Goal: Use online tool/utility: Utilize a website feature to perform a specific function

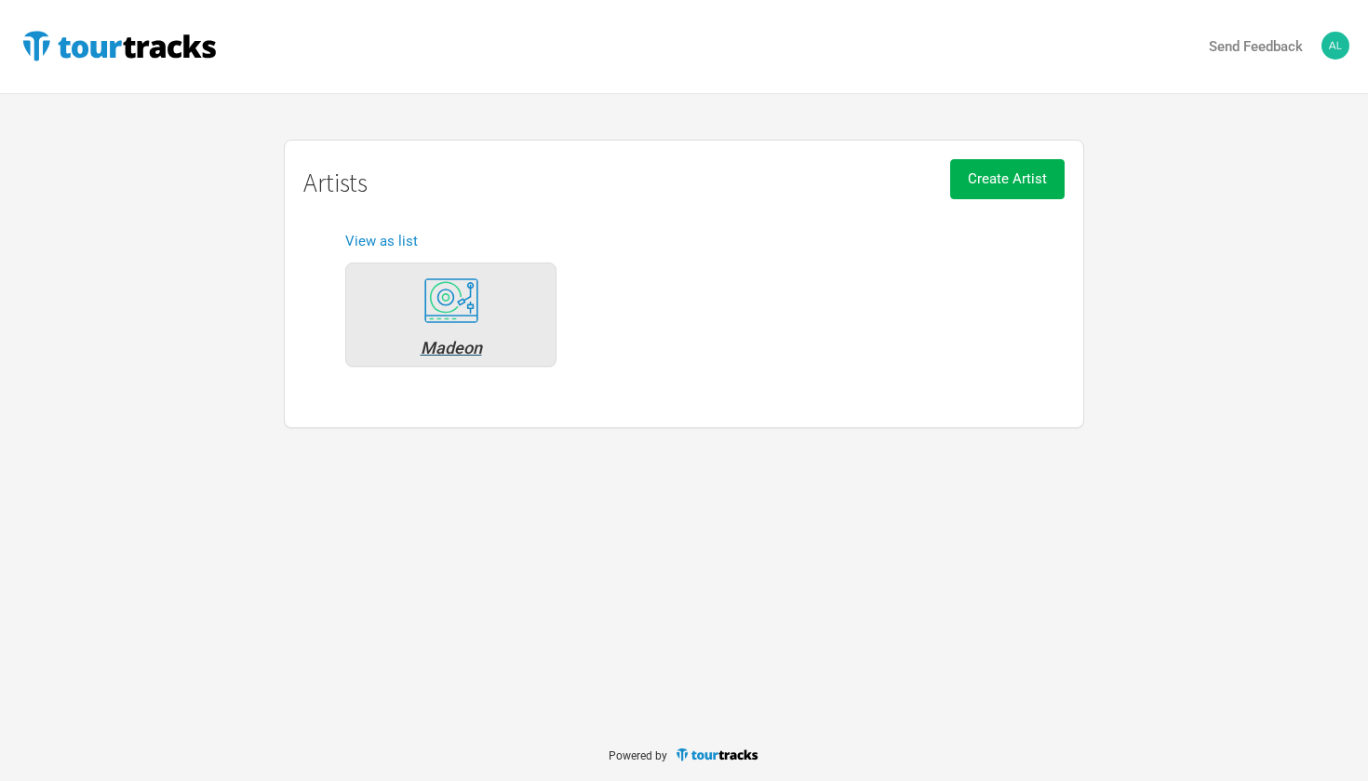
click at [445, 347] on div "Madeon" at bounding box center [451, 348] width 191 height 17
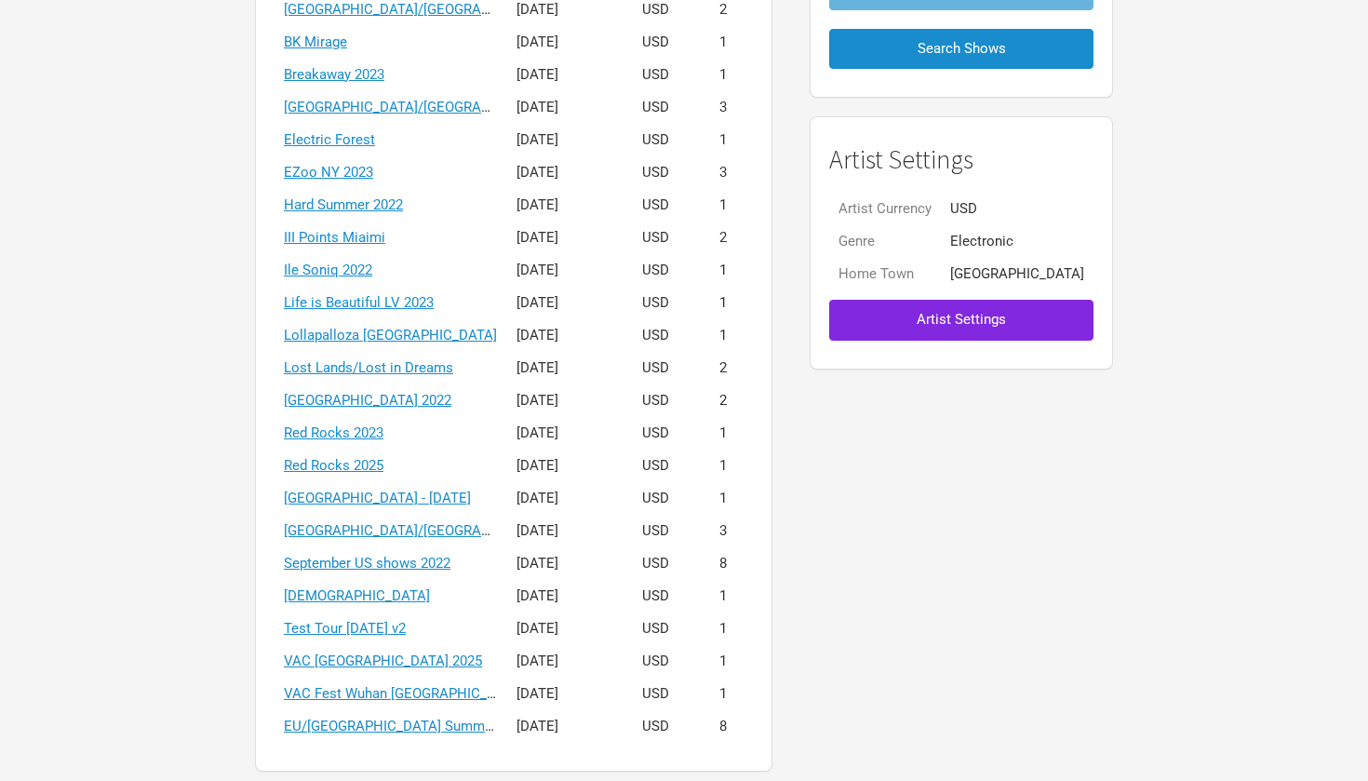
scroll to position [306, 0]
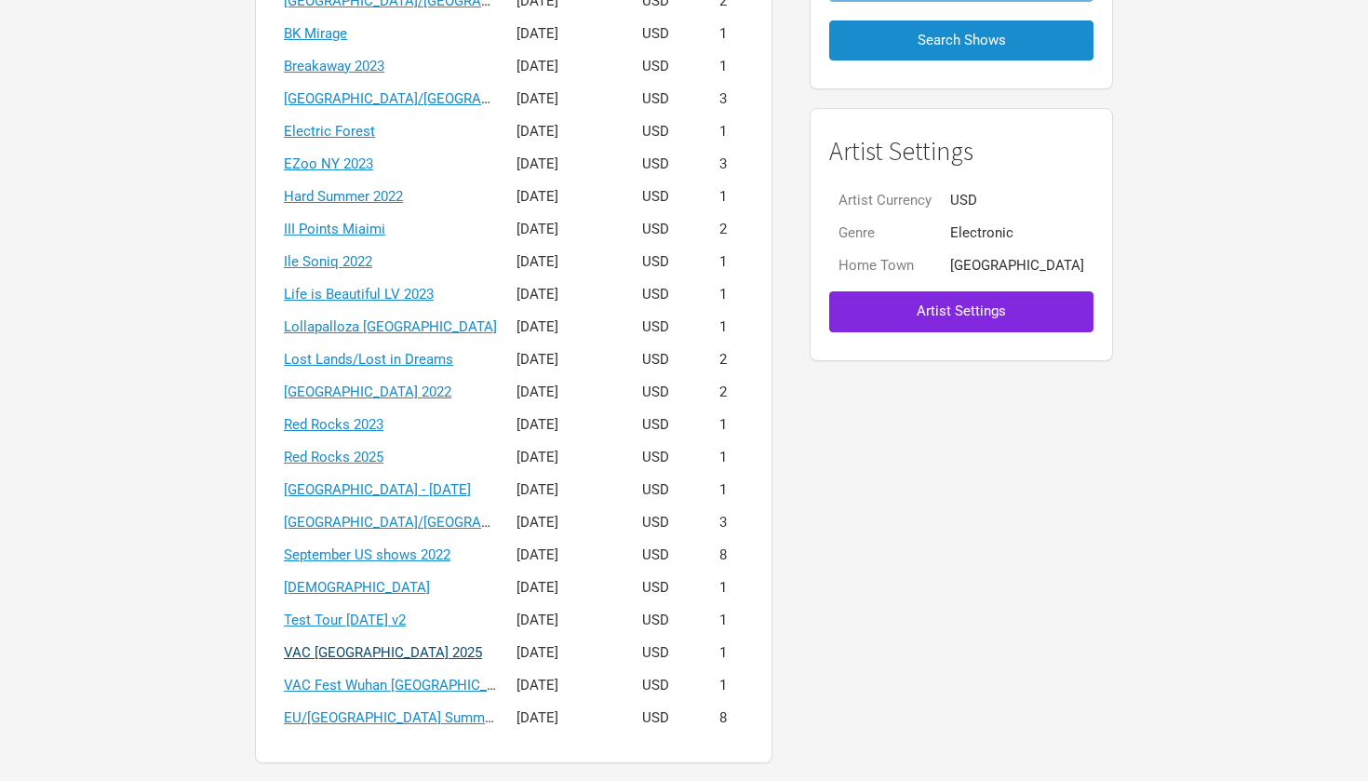
click at [404, 652] on link "VAC [GEOGRAPHIC_DATA] 2025" at bounding box center [383, 652] width 198 height 17
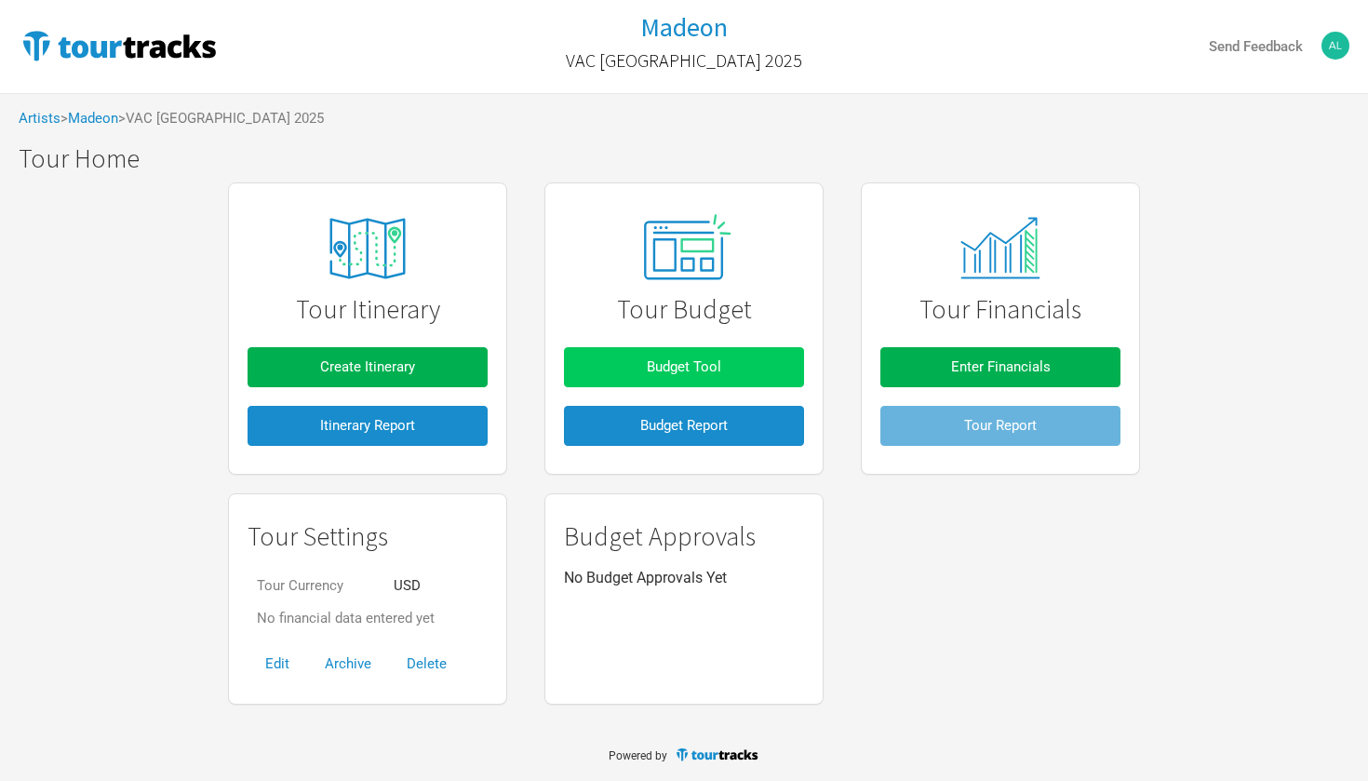
click at [652, 365] on span "Budget Tool" at bounding box center [684, 366] width 74 height 17
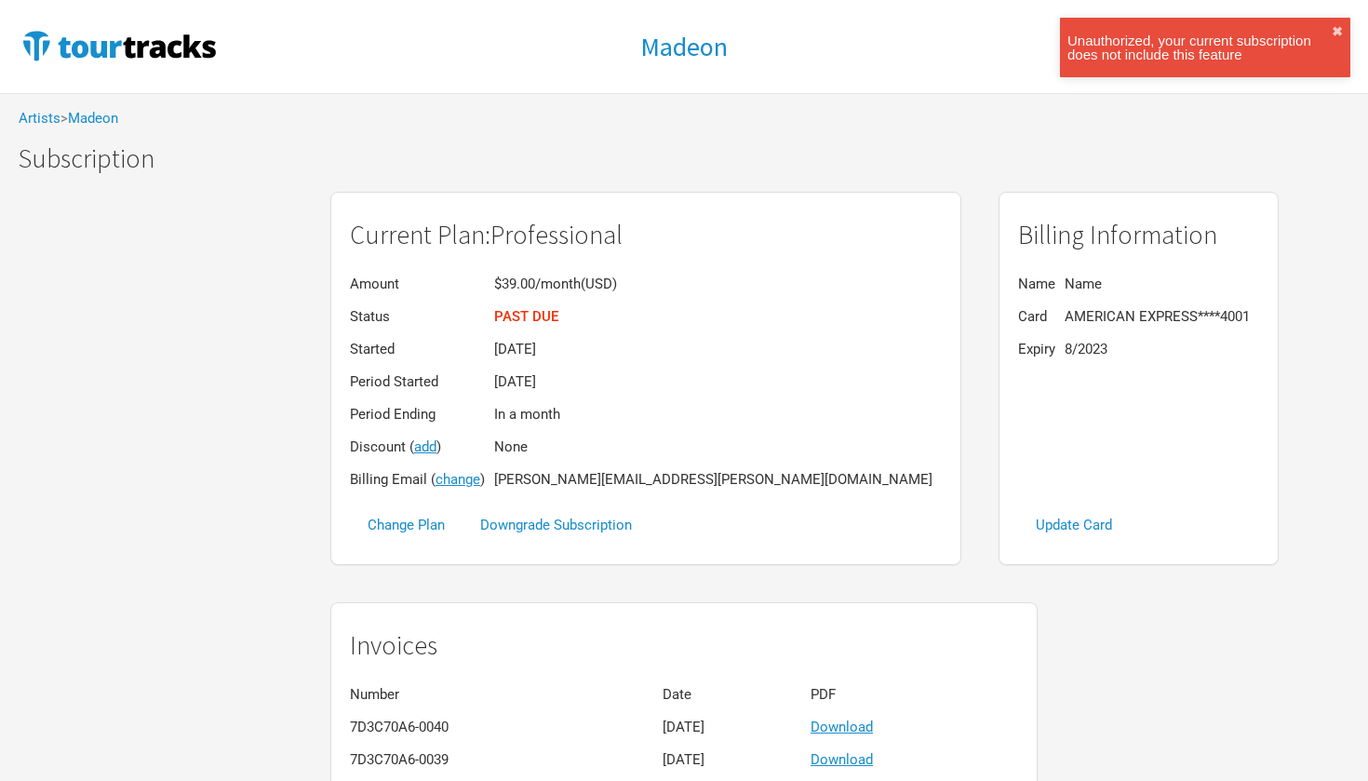
click at [1339, 23] on div "Unauthorized, your current subscription does not include this feature ✖︎" at bounding box center [1205, 48] width 290 height 60
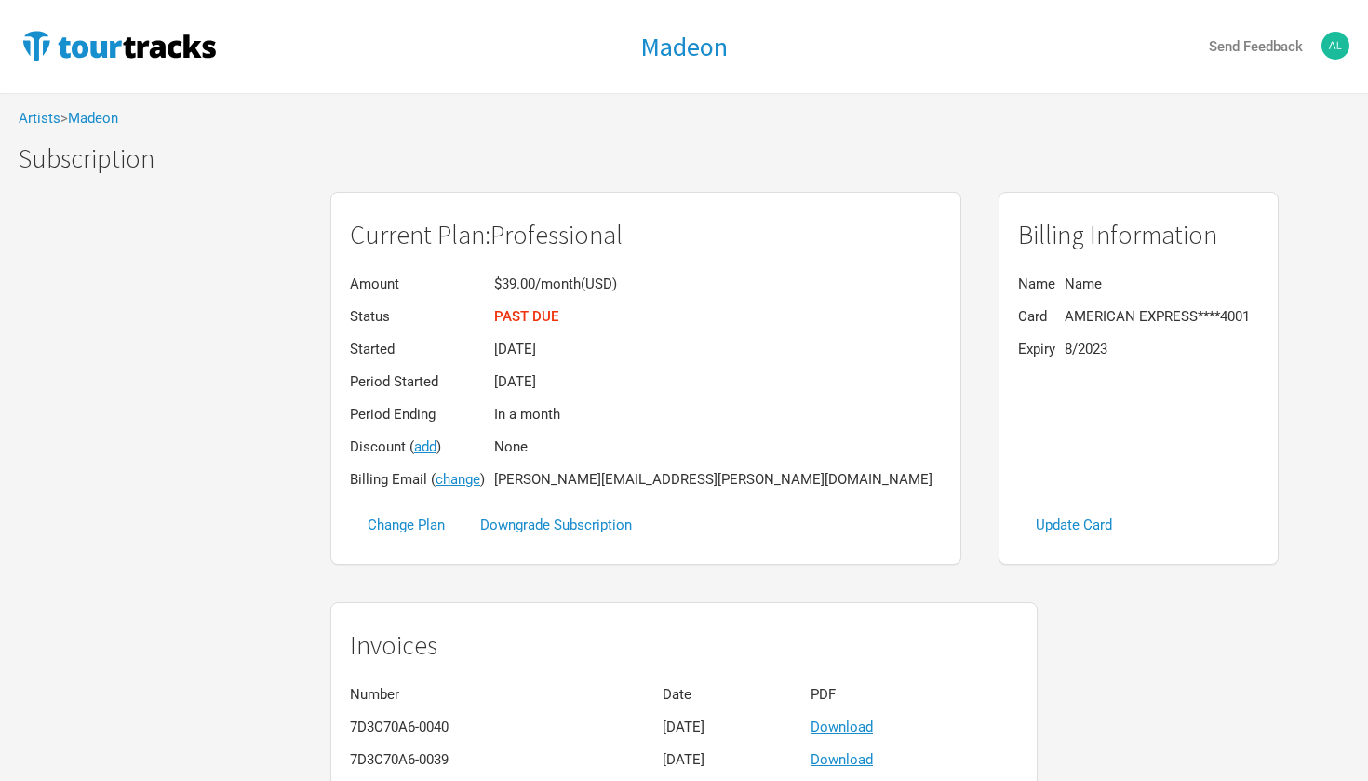
click at [100, 50] on img at bounding box center [119, 45] width 201 height 37
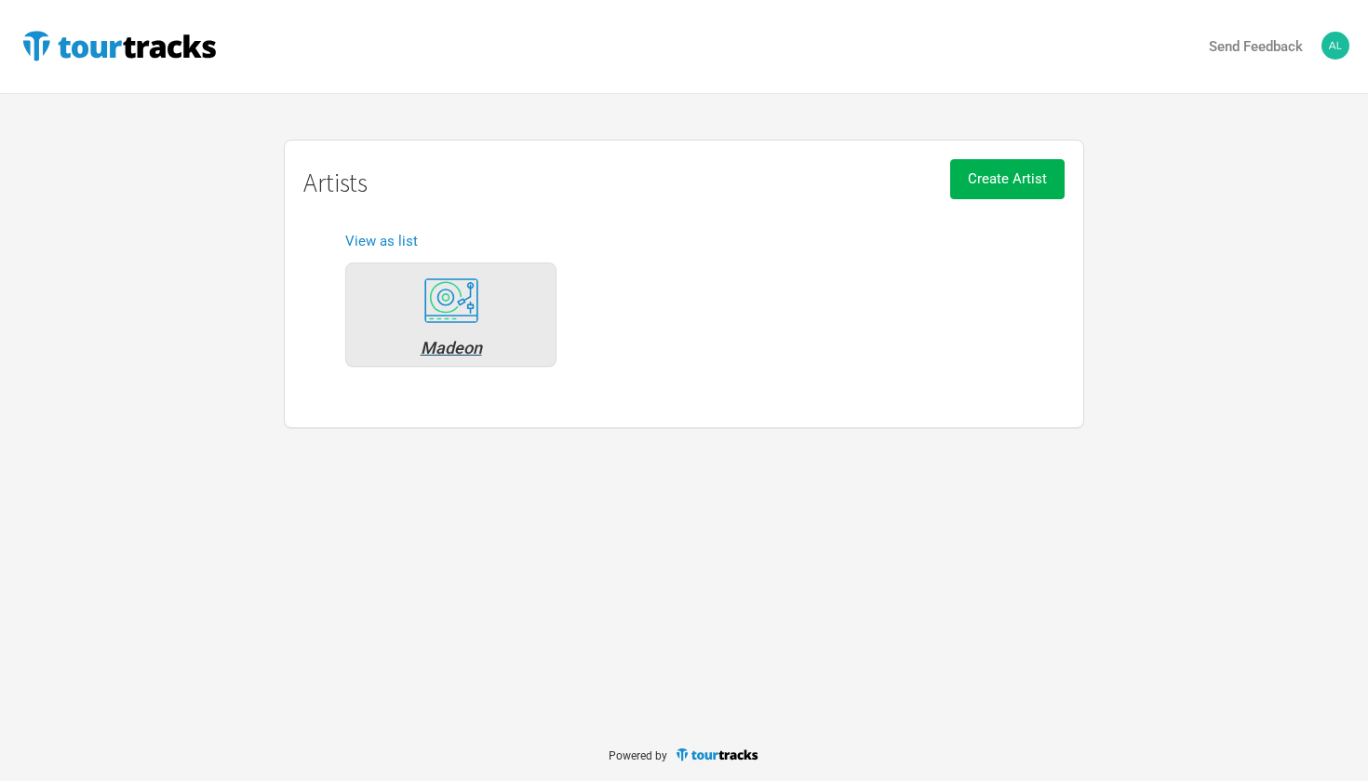
click at [459, 343] on div "Madeon" at bounding box center [451, 348] width 191 height 17
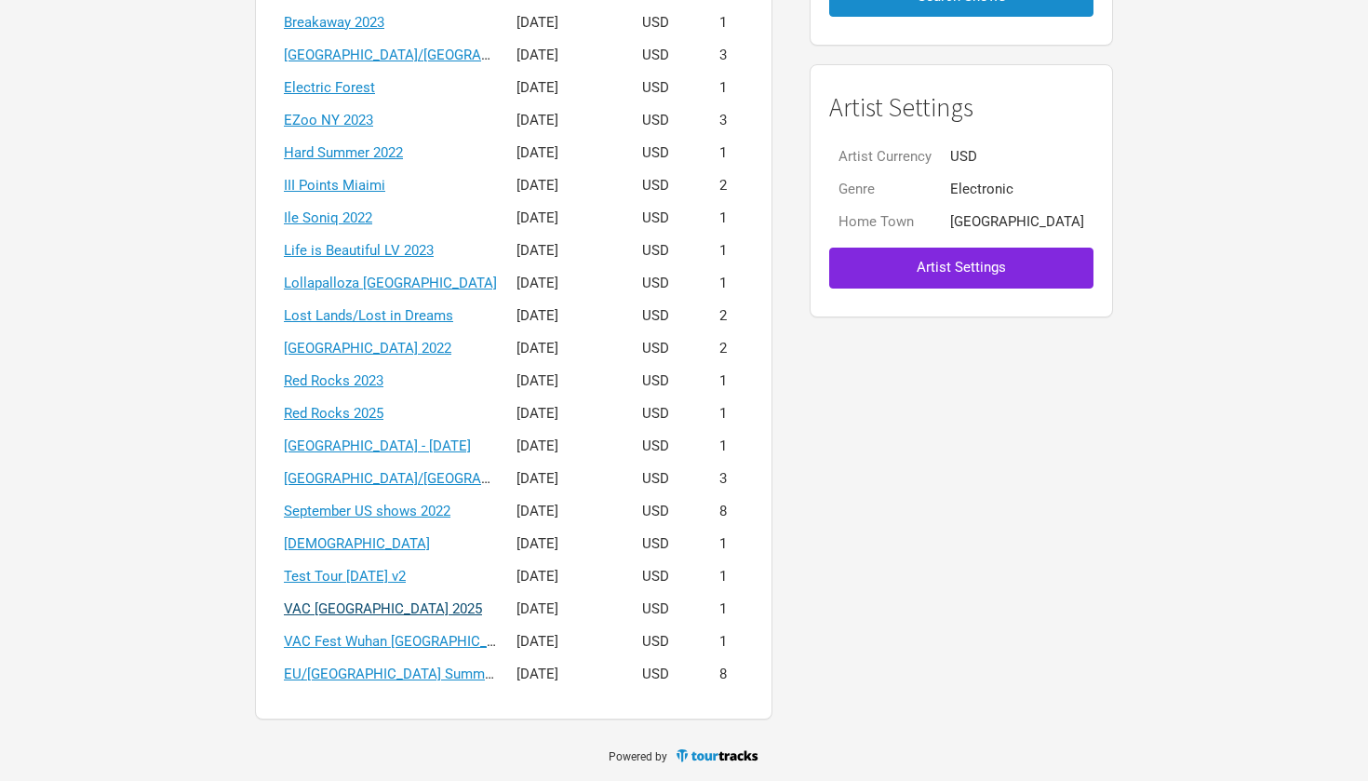
scroll to position [349, 0]
click at [372, 602] on link "VAC [GEOGRAPHIC_DATA] 2025" at bounding box center [383, 609] width 198 height 17
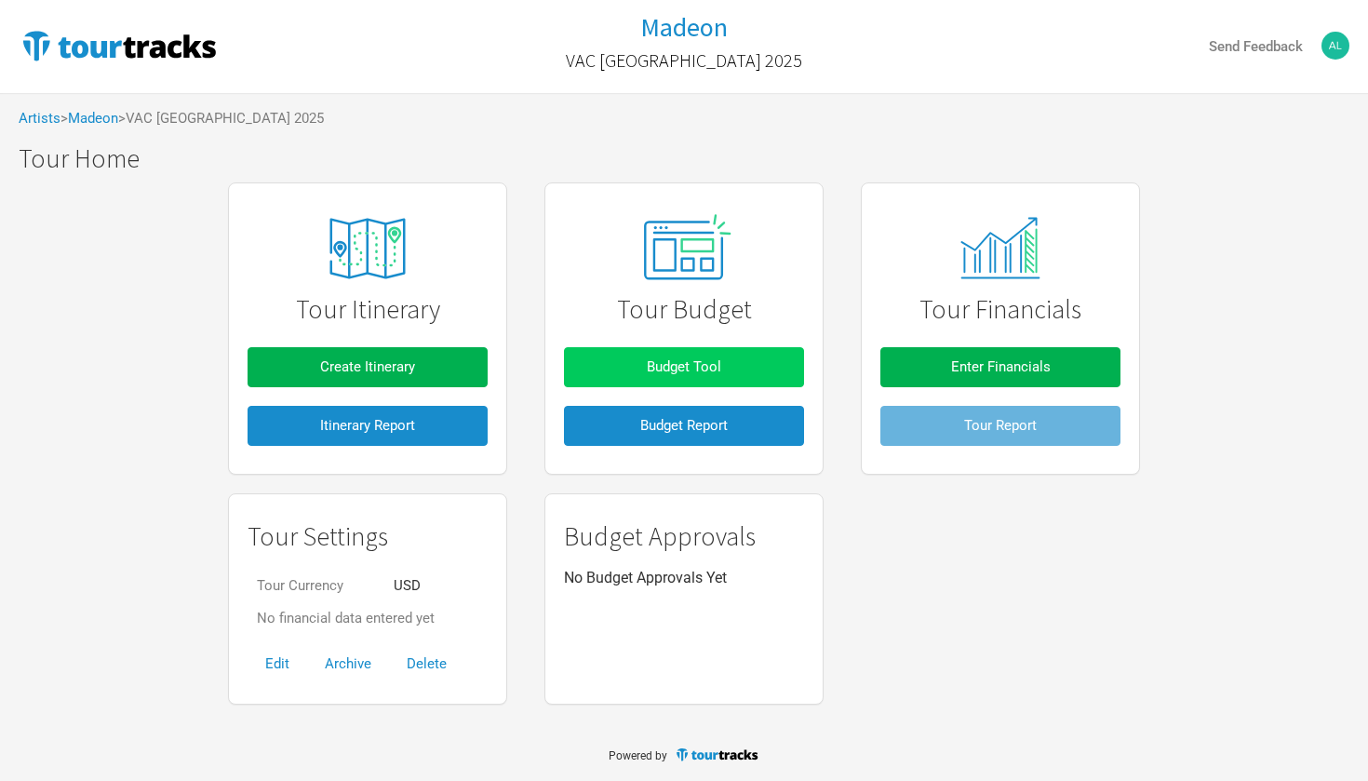
click at [639, 357] on button "Budget Tool" at bounding box center [684, 367] width 240 height 40
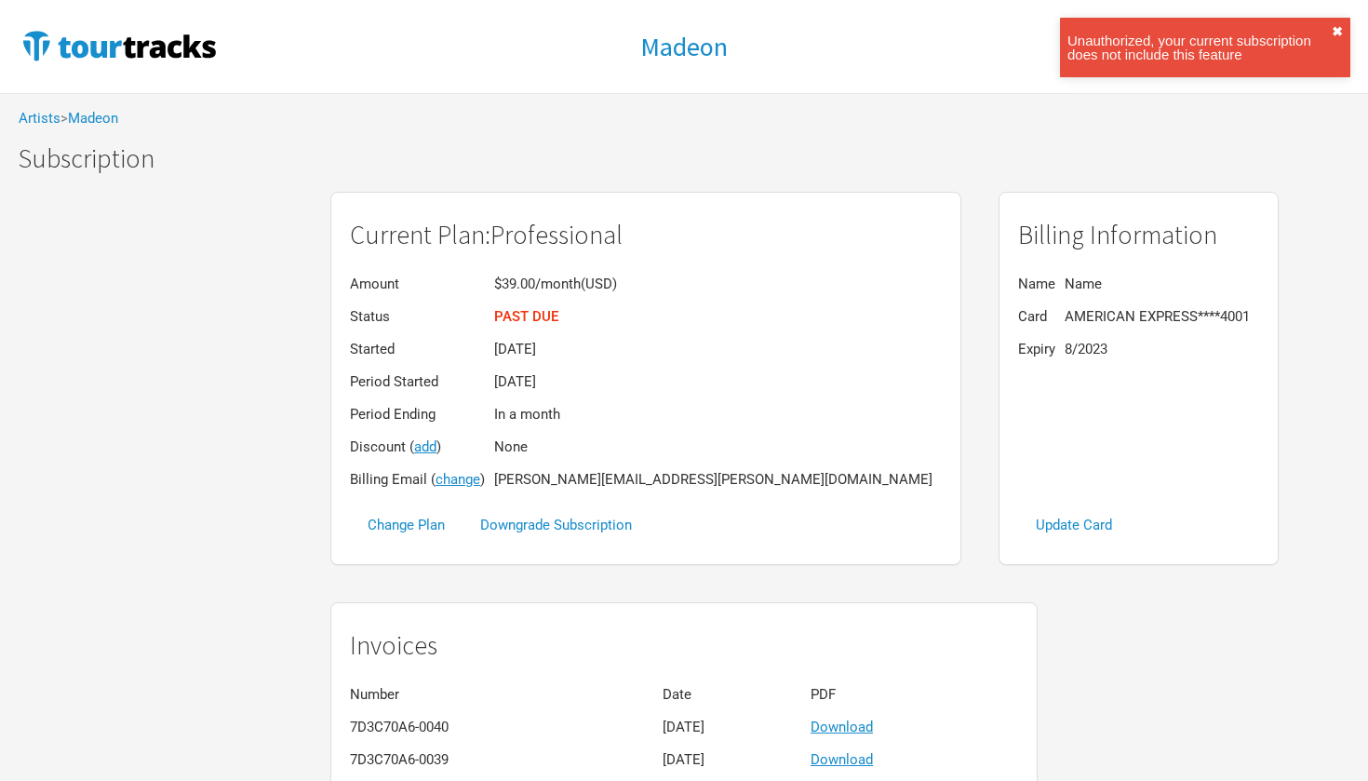
click at [1340, 31] on button "✖︎" at bounding box center [1337, 31] width 11 height 13
